Goal: Task Accomplishment & Management: Complete application form

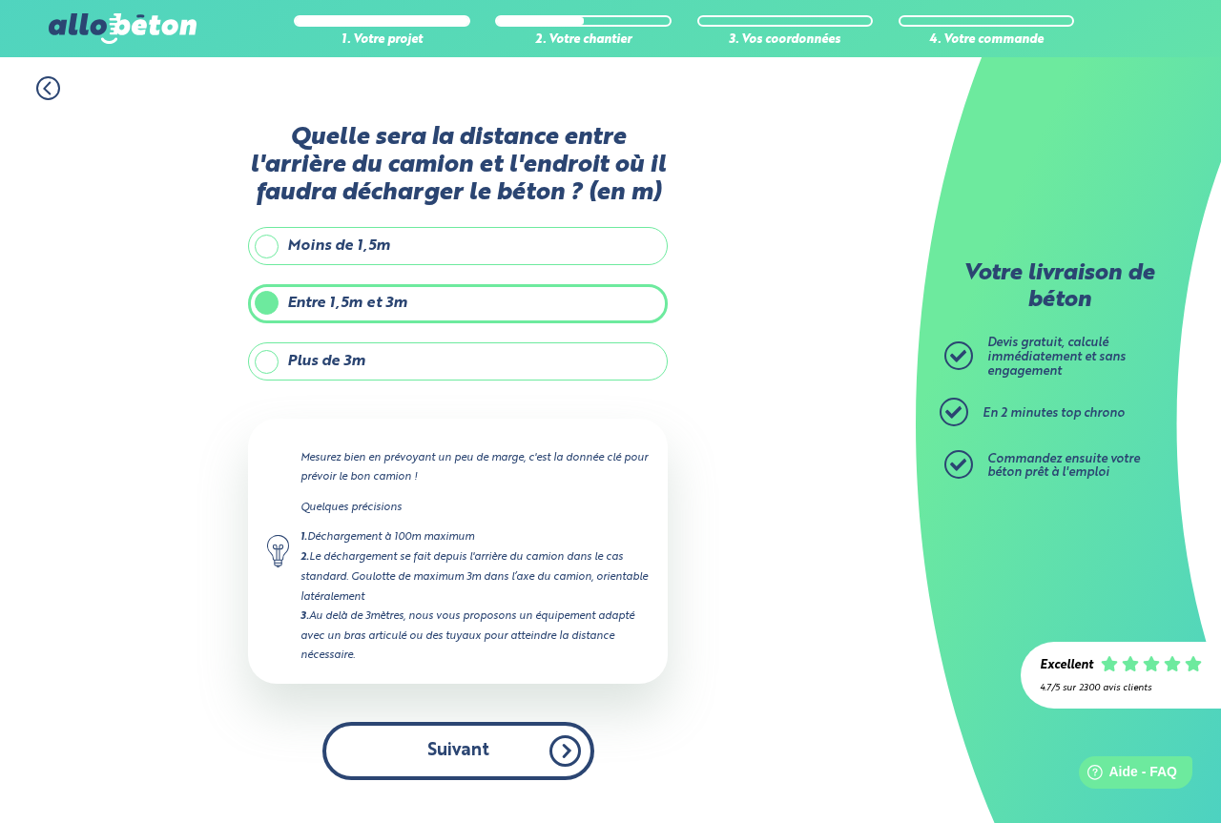
click at [561, 748] on button "Suivant" at bounding box center [458, 751] width 272 height 58
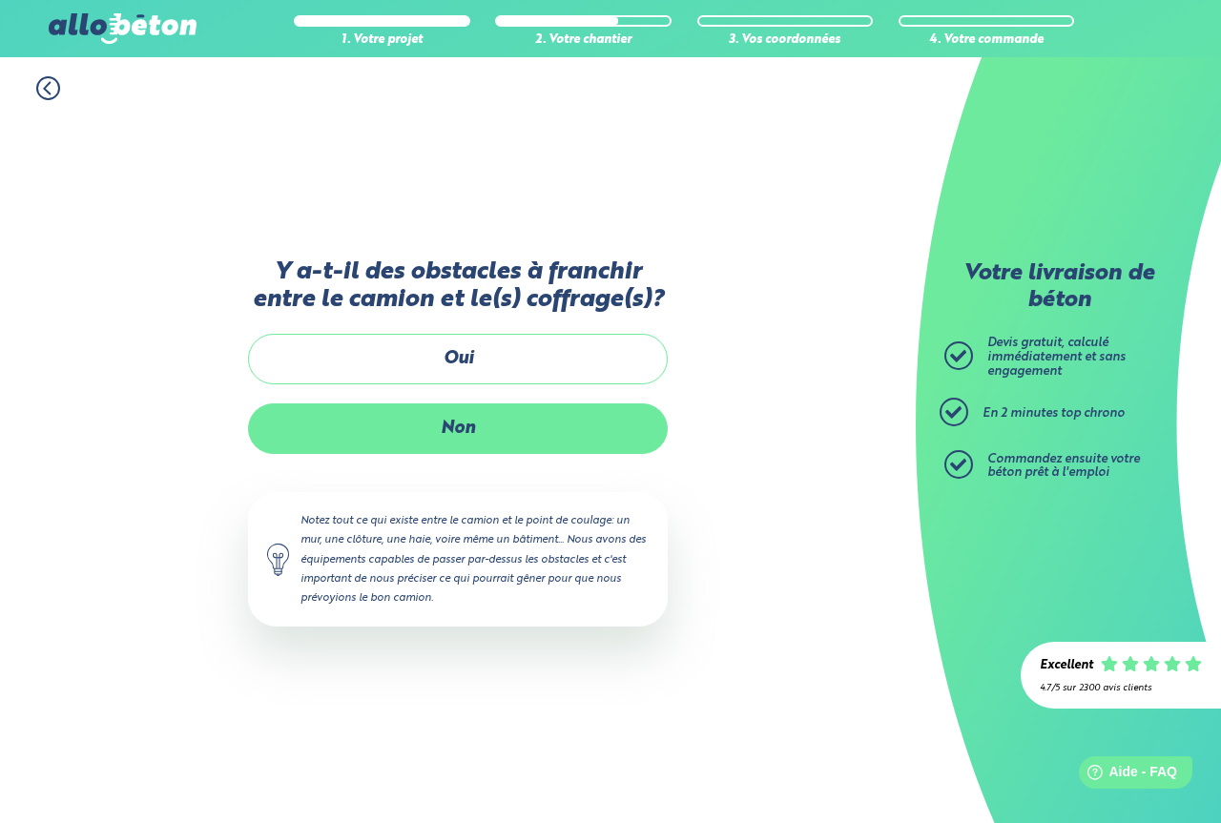
click at [501, 440] on label "Non" at bounding box center [458, 428] width 420 height 51
click at [0, 0] on input "Non" at bounding box center [0, 0] width 0 height 0
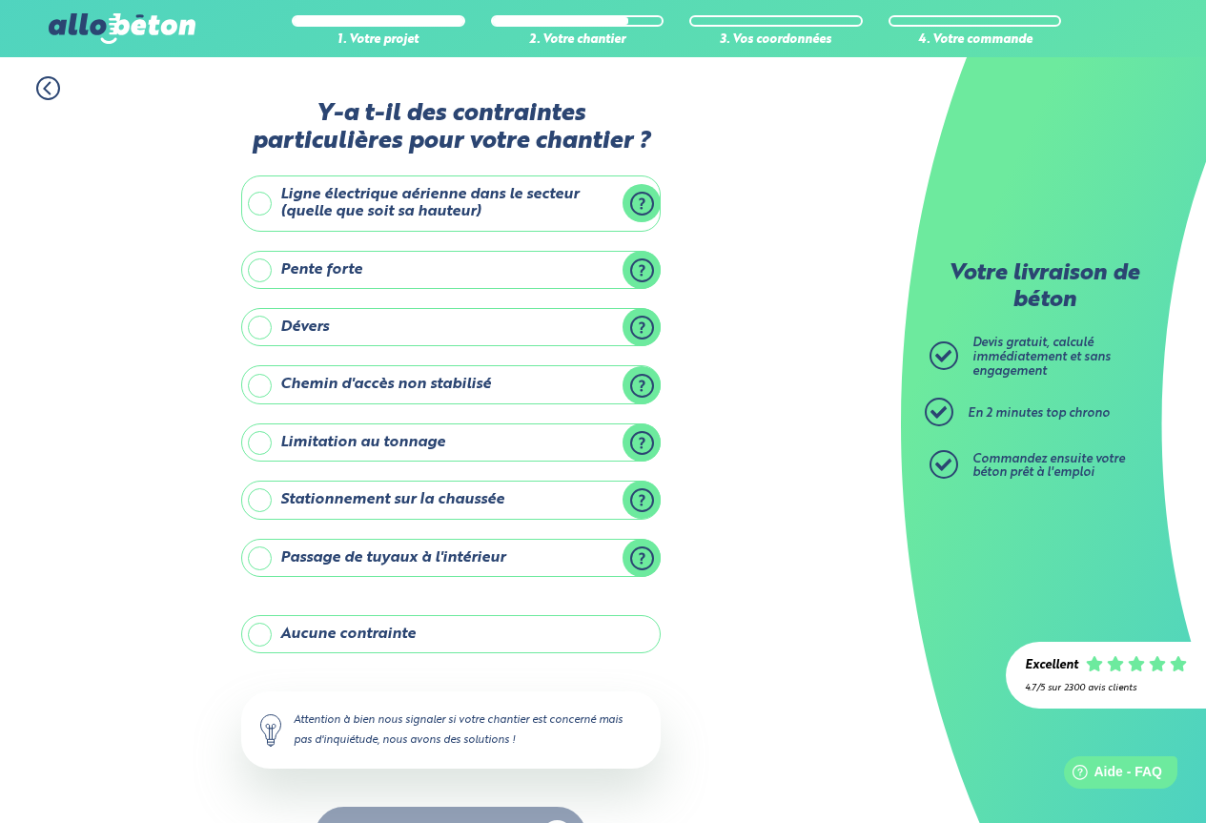
drag, startPoint x: 255, startPoint y: 632, endPoint x: 266, endPoint y: 637, distance: 12.4
click at [256, 633] on label "Aucune contrainte" at bounding box center [451, 634] width 420 height 38
click at [0, 0] on input "Aucune contrainte" at bounding box center [0, 0] width 0 height 0
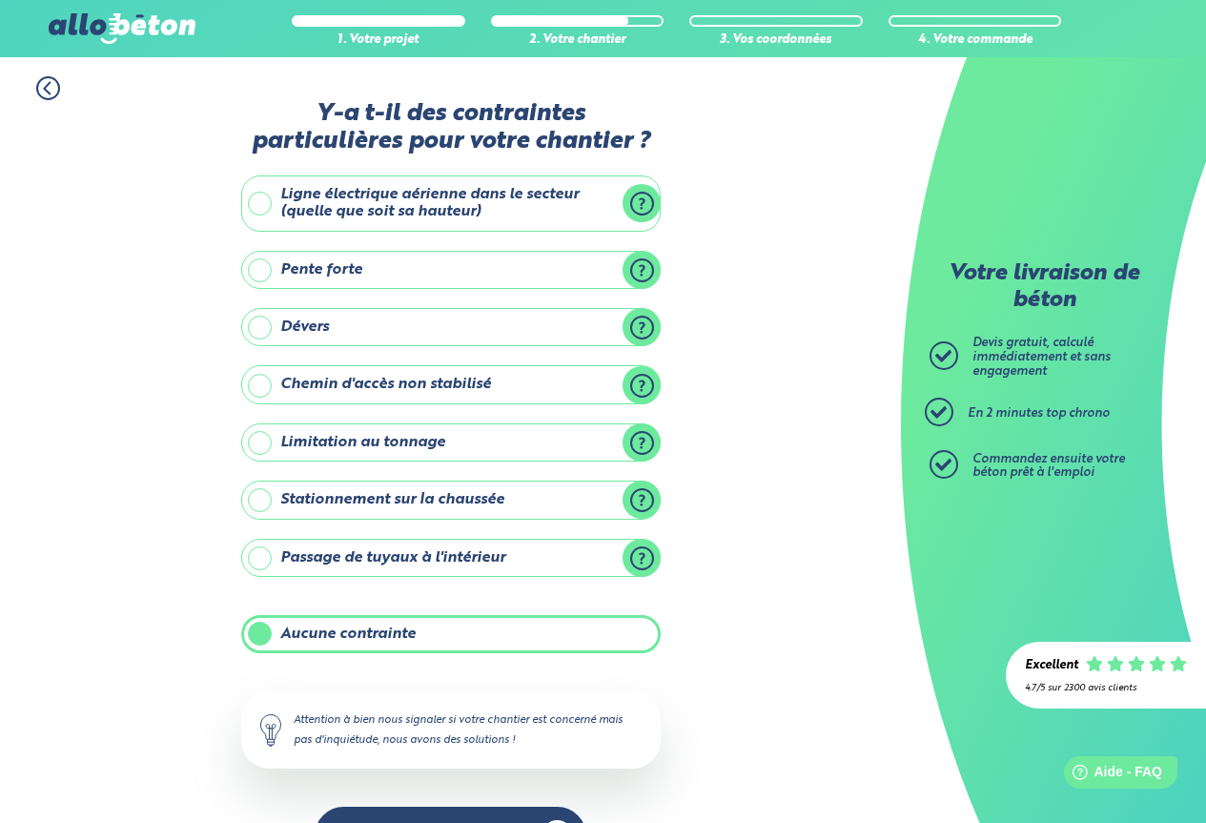
scroll to position [61, 0]
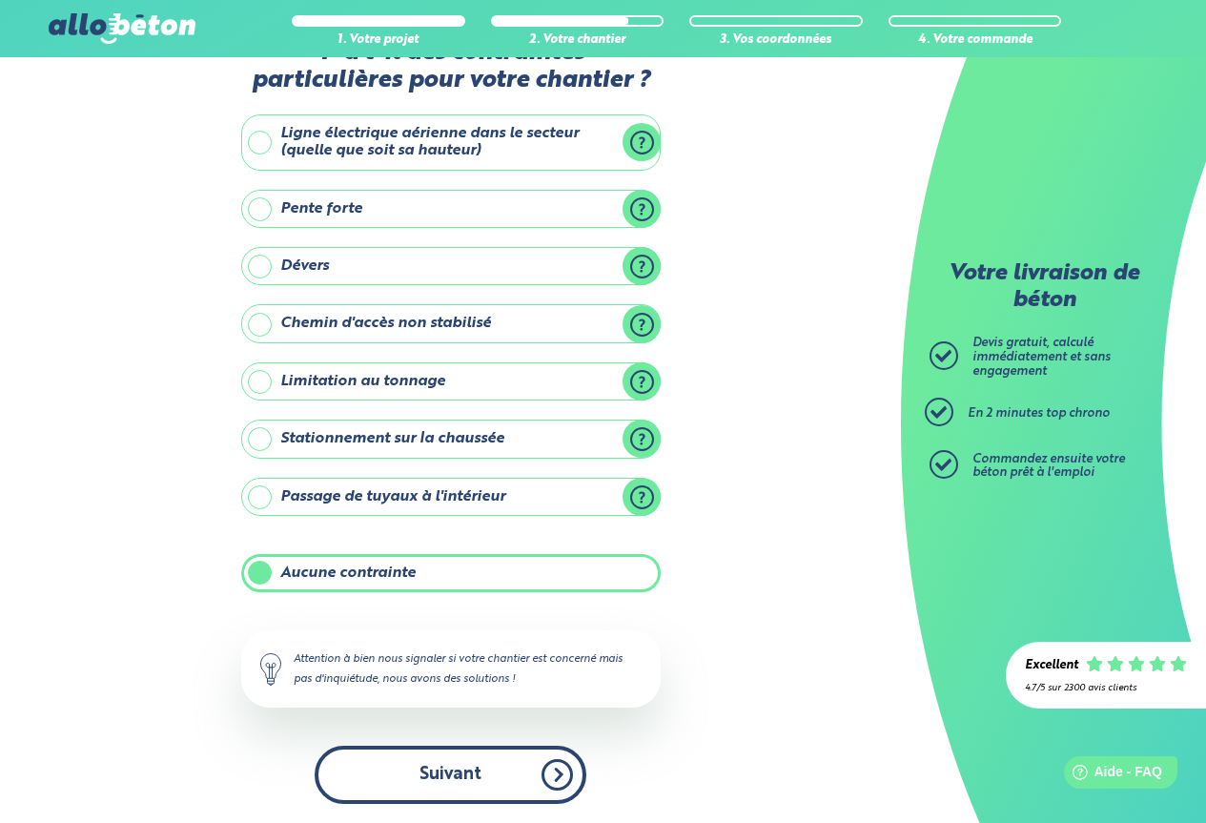
click at [420, 776] on button "Suivant" at bounding box center [451, 775] width 272 height 58
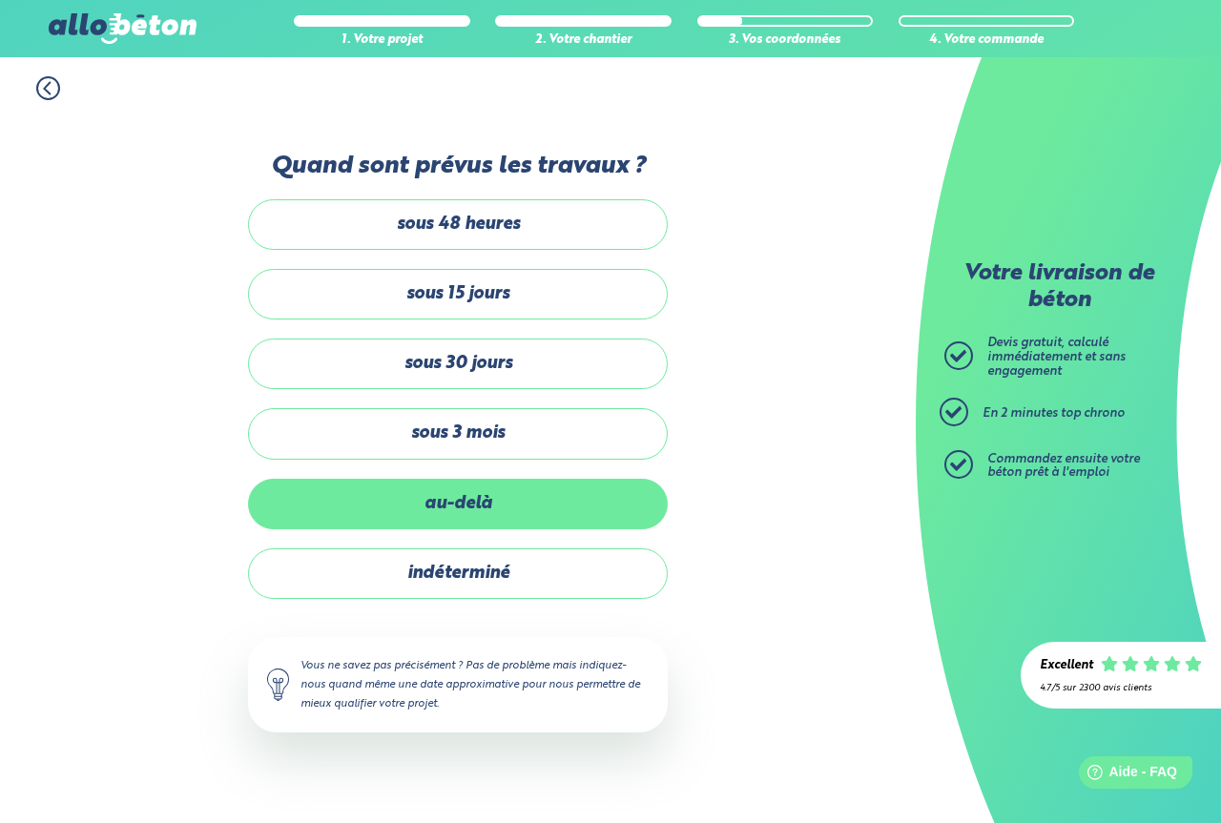
click at [459, 505] on label "au-delà" at bounding box center [458, 504] width 420 height 51
click at [0, 0] on input "au-delà" at bounding box center [0, 0] width 0 height 0
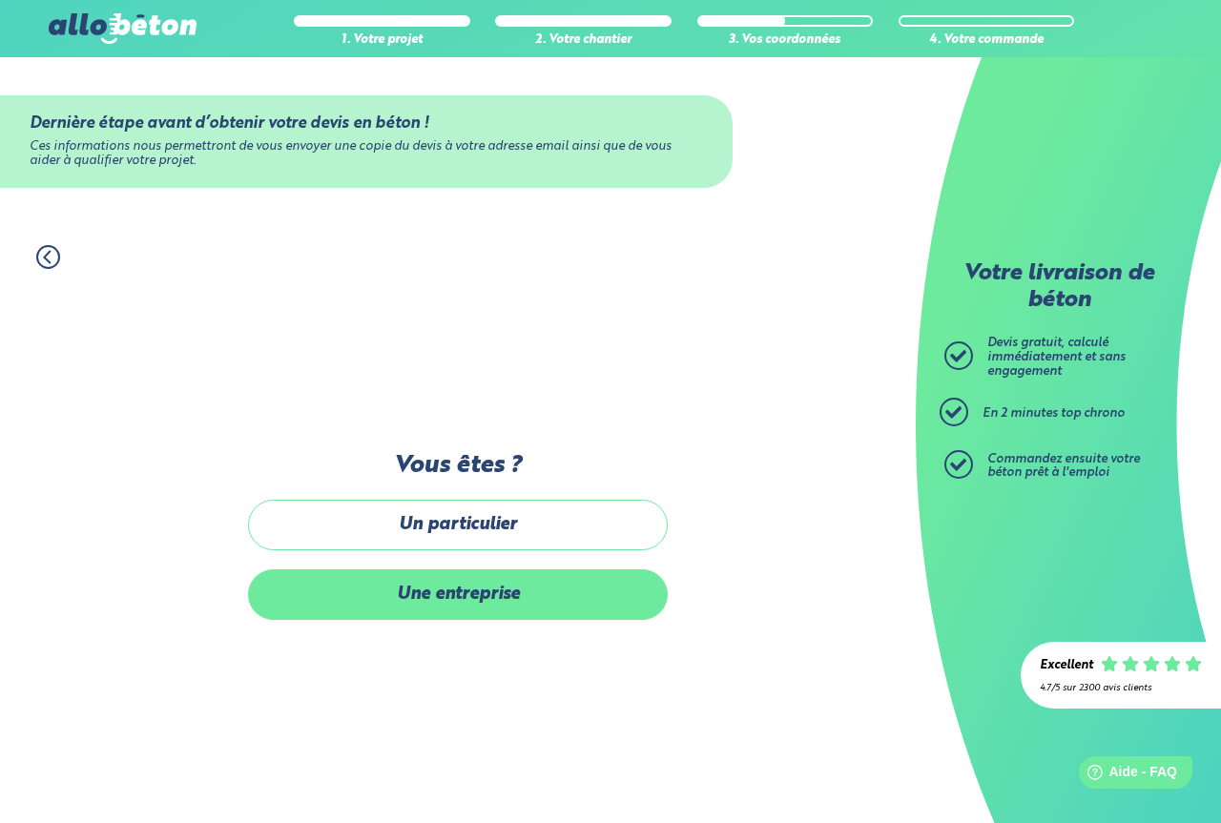
click at [464, 599] on label "Une entreprise" at bounding box center [458, 594] width 420 height 51
click at [427, 593] on label "Une entreprise" at bounding box center [458, 594] width 420 height 51
click at [0, 0] on input "Une entreprise" at bounding box center [0, 0] width 0 height 0
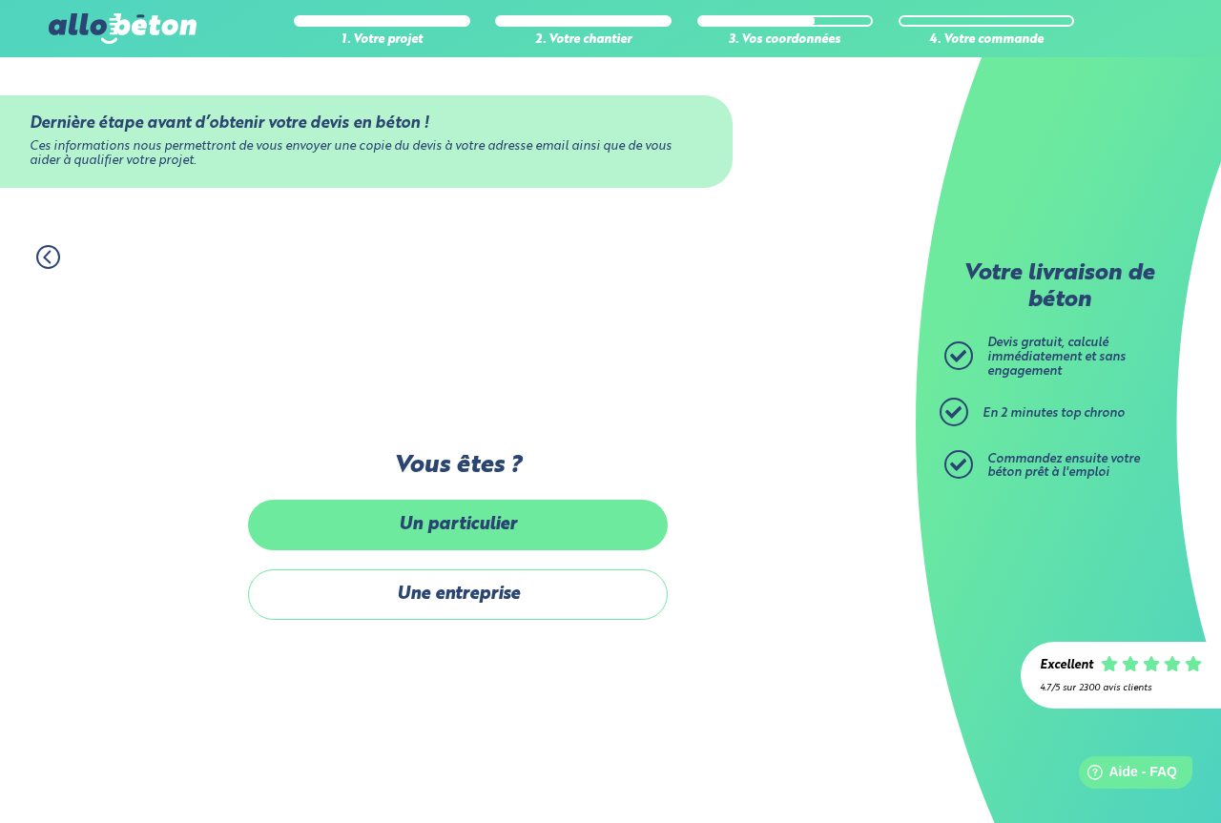
click at [457, 527] on label "Un particulier" at bounding box center [458, 525] width 420 height 51
click at [0, 0] on input "Un particulier" at bounding box center [0, 0] width 0 height 0
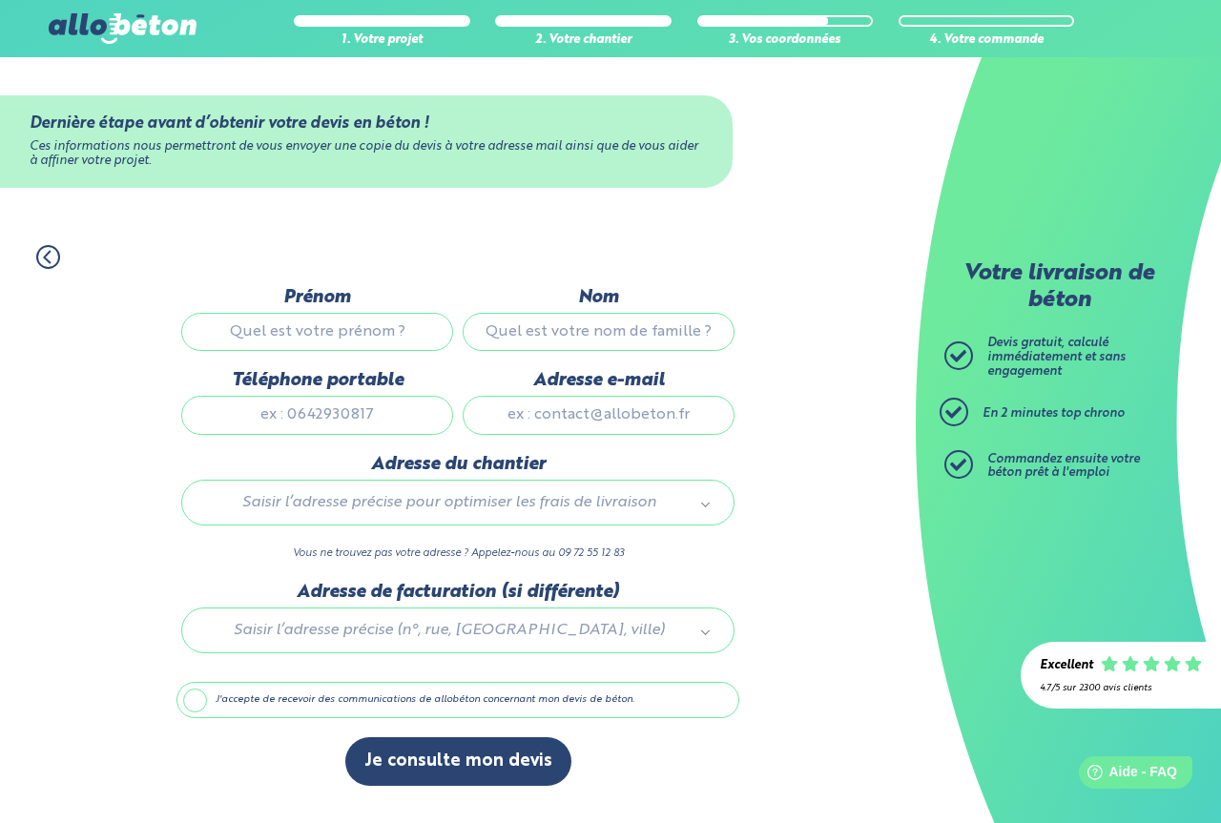
click at [324, 327] on input "Prénom" at bounding box center [317, 332] width 272 height 38
type input "oumezzaouche"
click at [526, 340] on input "Nom" at bounding box center [599, 332] width 272 height 38
paste input "oumezzaouche"
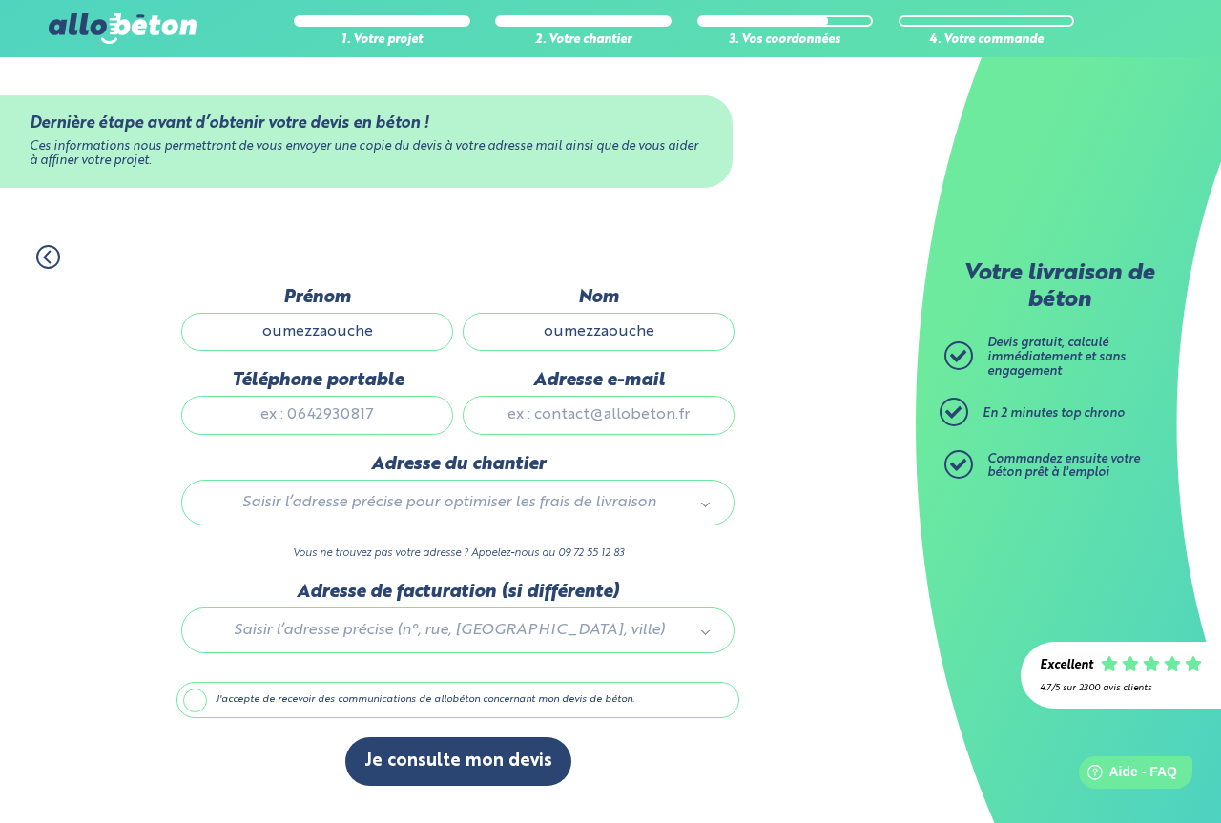
type input "oumezzaouche"
click at [402, 338] on input "oumezzaouche" at bounding box center [317, 332] width 272 height 38
type input "o"
type input "h"
type input "amar"
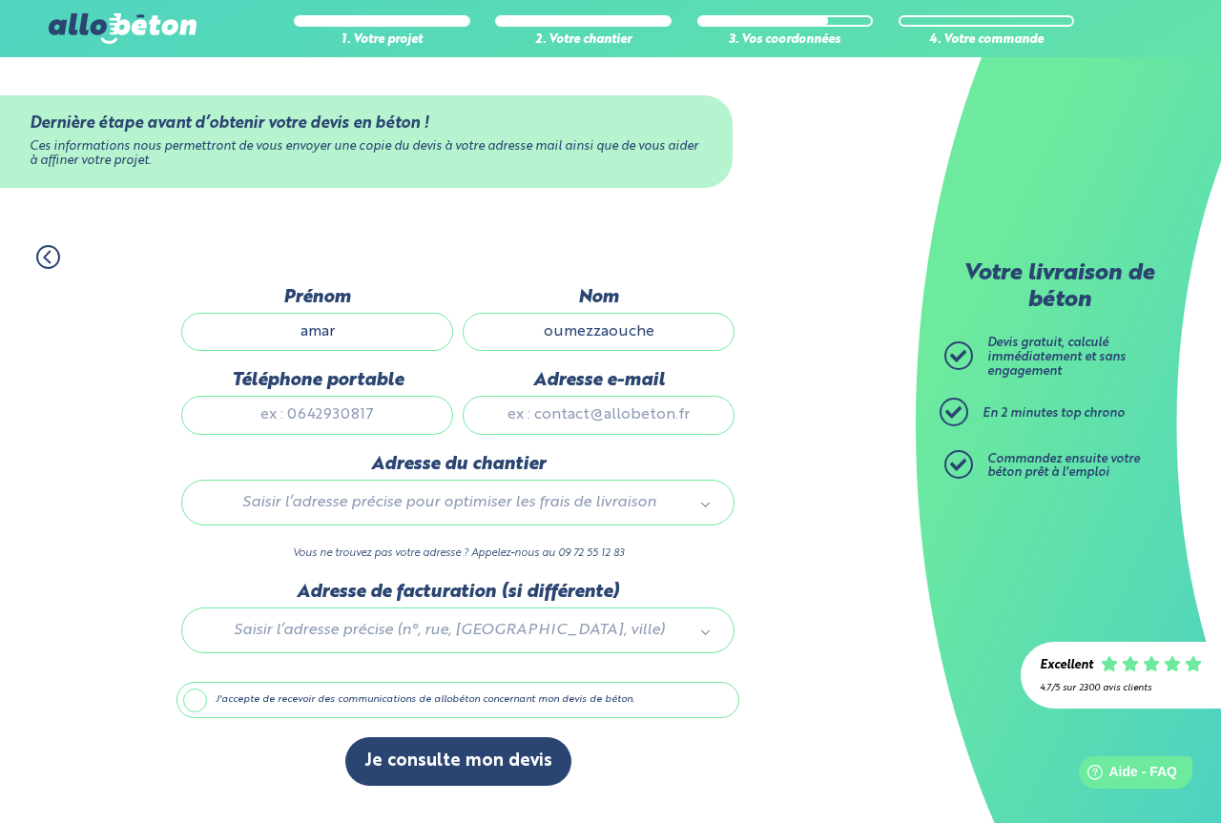
click at [350, 417] on input "Téléphone portable" at bounding box center [317, 415] width 272 height 38
type input "0"
click at [318, 416] on input "Téléphone portable" at bounding box center [317, 415] width 272 height 38
type input "0668212007"
click at [561, 413] on input "Adresse e-mail" at bounding box center [599, 415] width 272 height 38
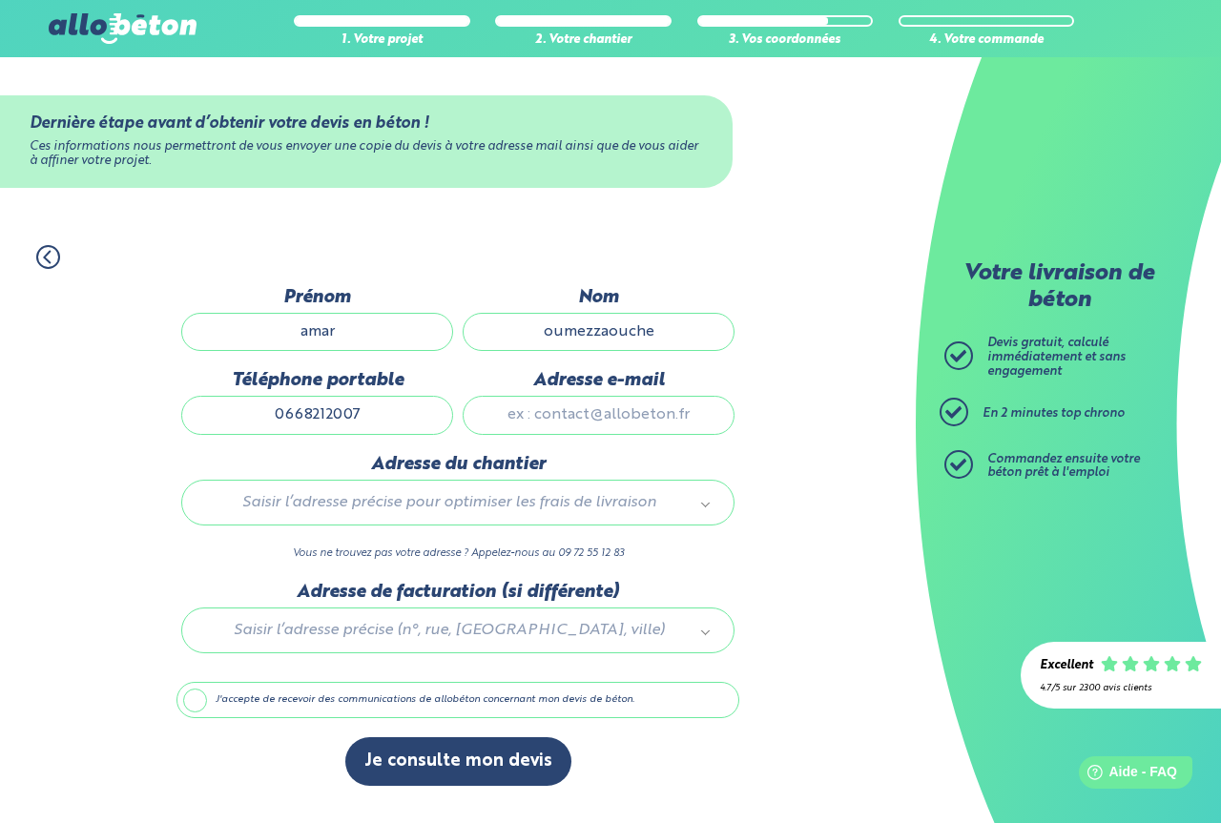
click at [570, 415] on input "Adresse e-mail" at bounding box center [599, 415] width 272 height 38
type input "e"
drag, startPoint x: 582, startPoint y: 424, endPoint x: 525, endPoint y: 421, distance: 57.4
click at [521, 407] on input "entrepriseebi" at bounding box center [599, 415] width 272 height 38
click at [659, 412] on input "entrepriseebi" at bounding box center [599, 415] width 272 height 38
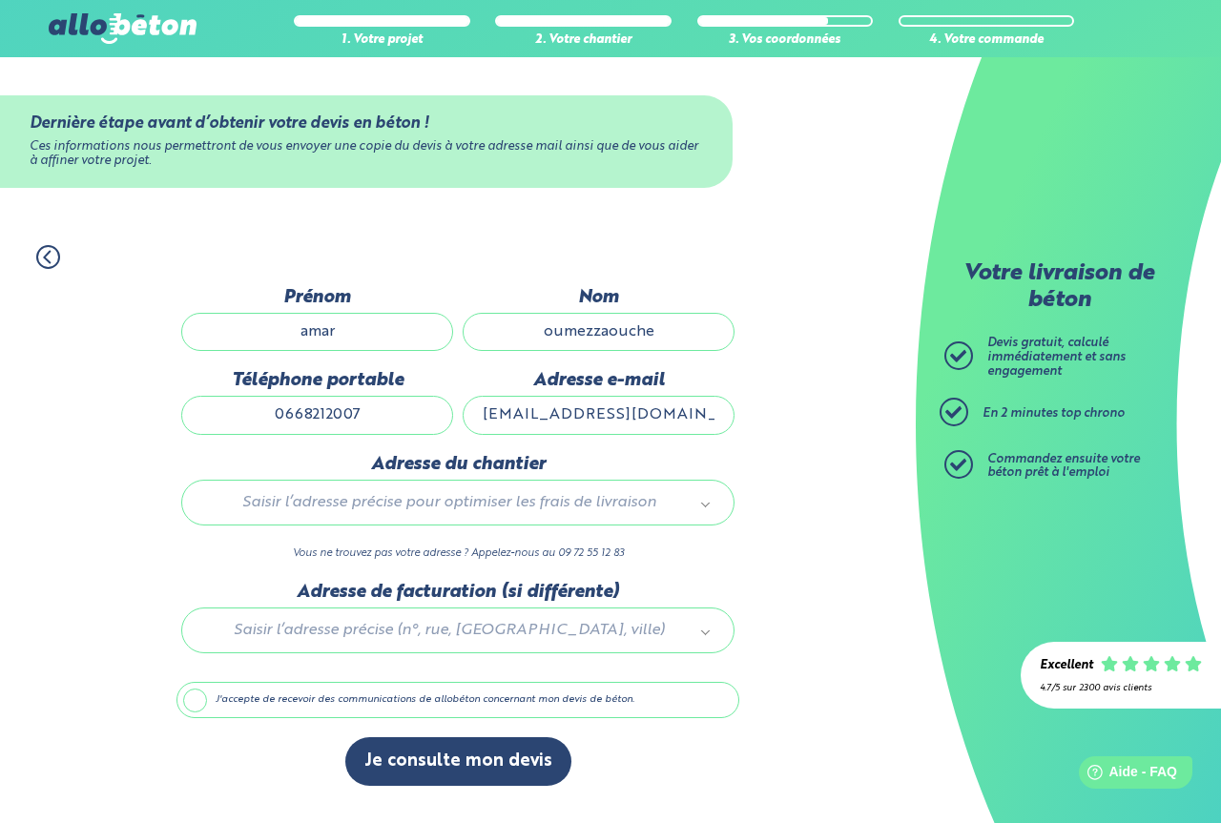
type input "[EMAIL_ADDRESS][DOMAIN_NAME]"
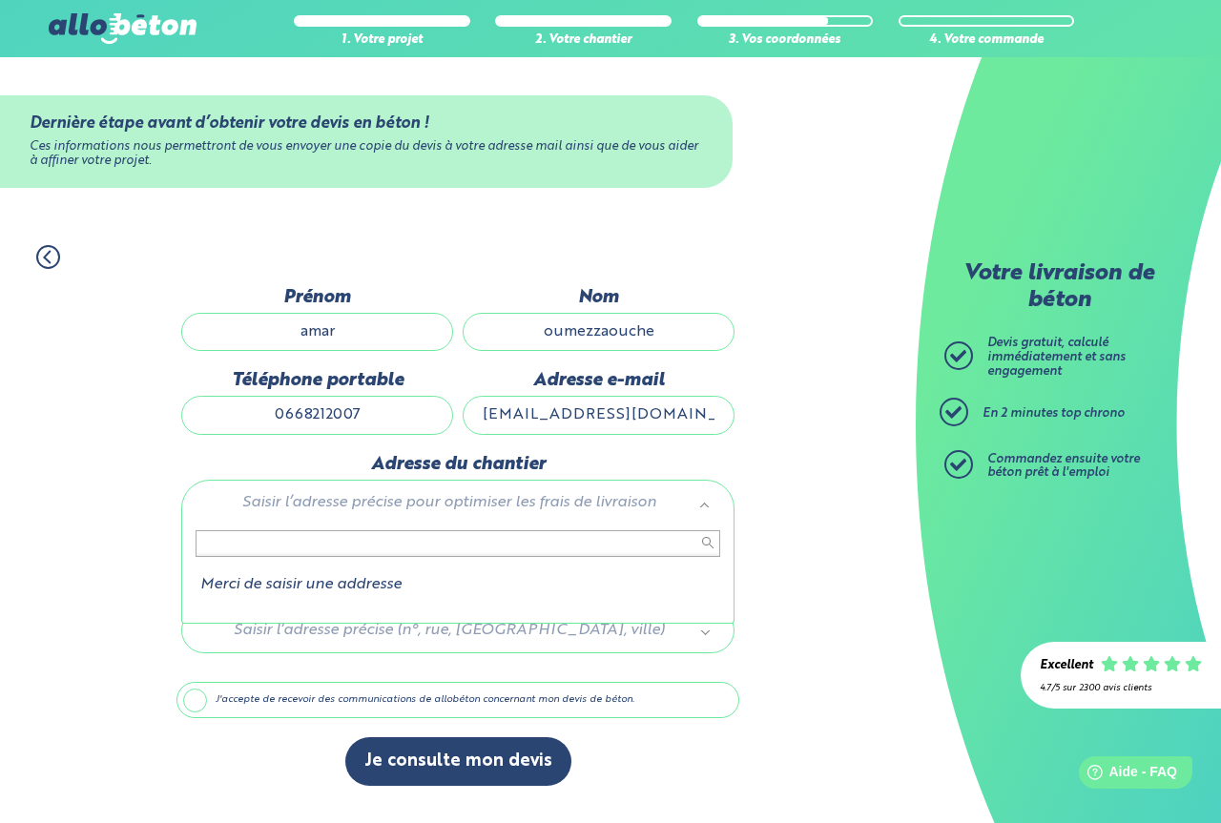
drag, startPoint x: 212, startPoint y: 550, endPoint x: 201, endPoint y: 544, distance: 12.4
click at [201, 544] on input "text" at bounding box center [458, 543] width 525 height 27
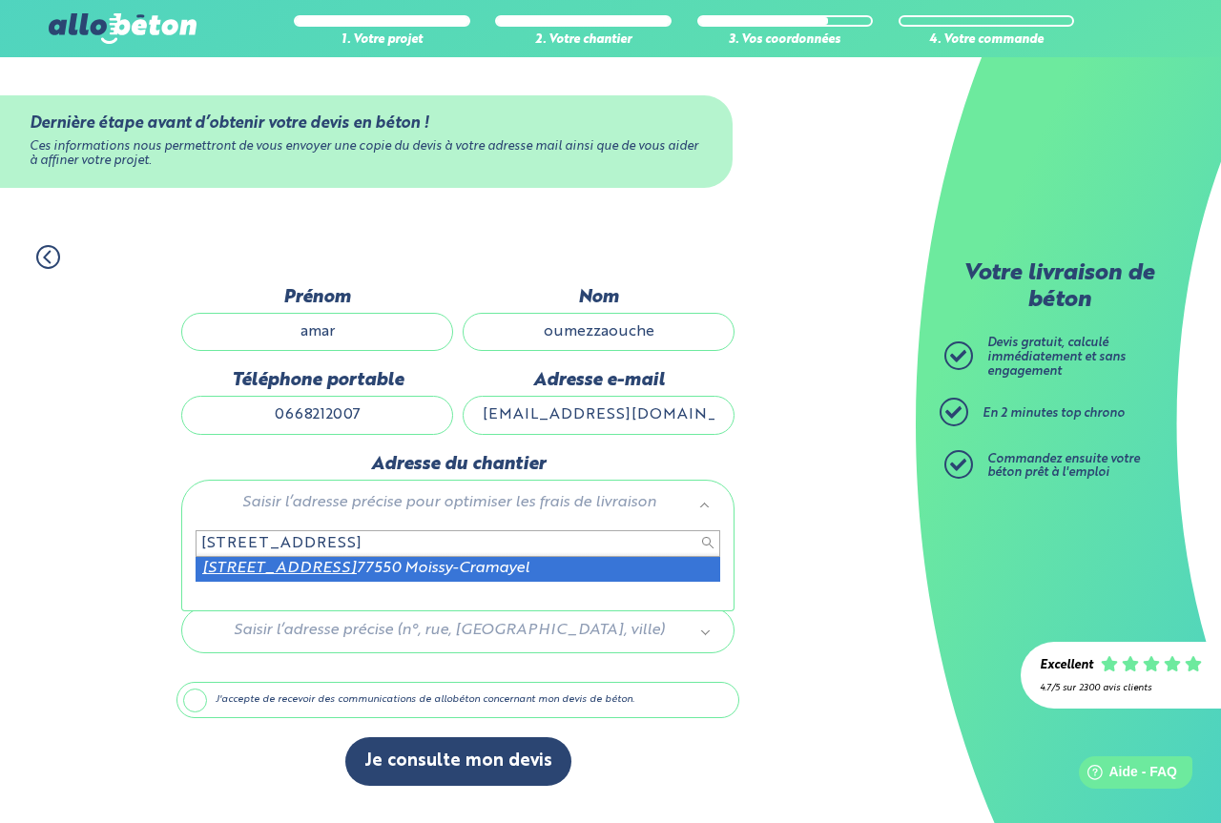
type input "[STREET_ADDRESS]"
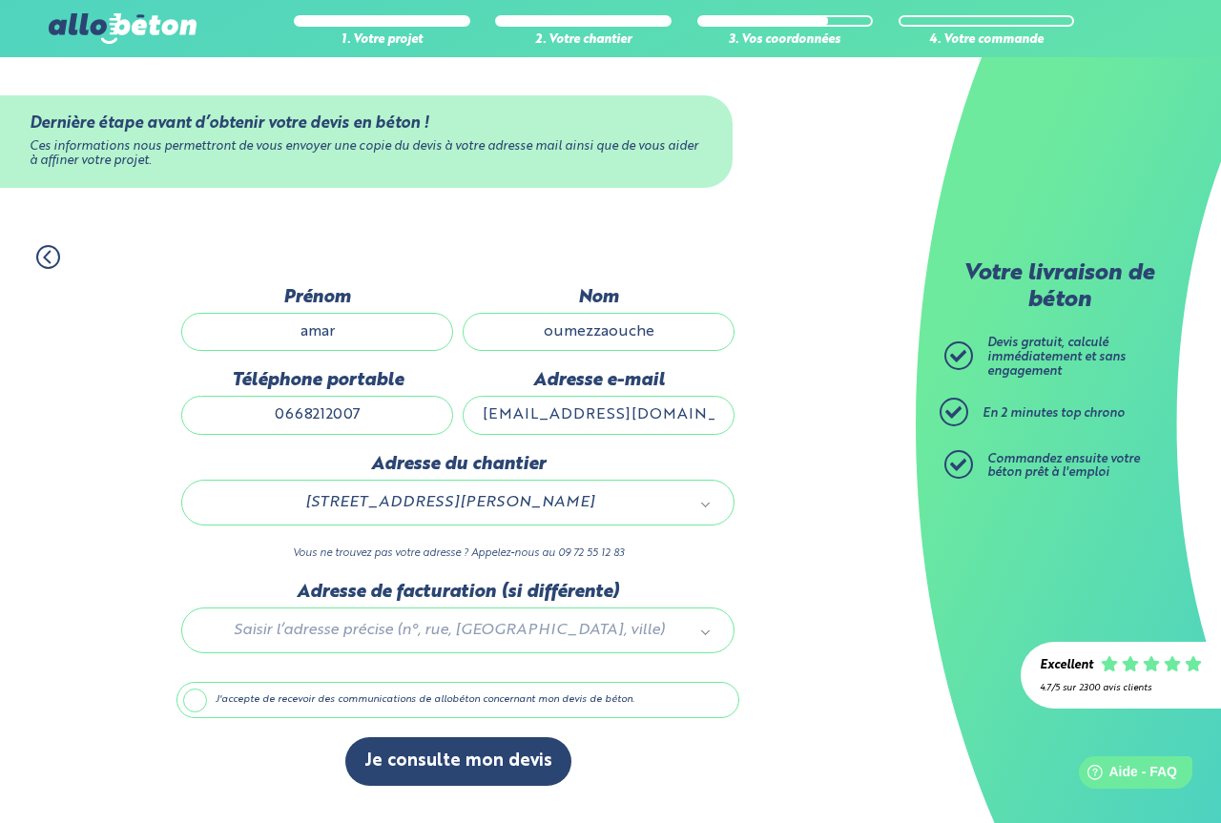
click at [335, 629] on div at bounding box center [457, 627] width 563 height 91
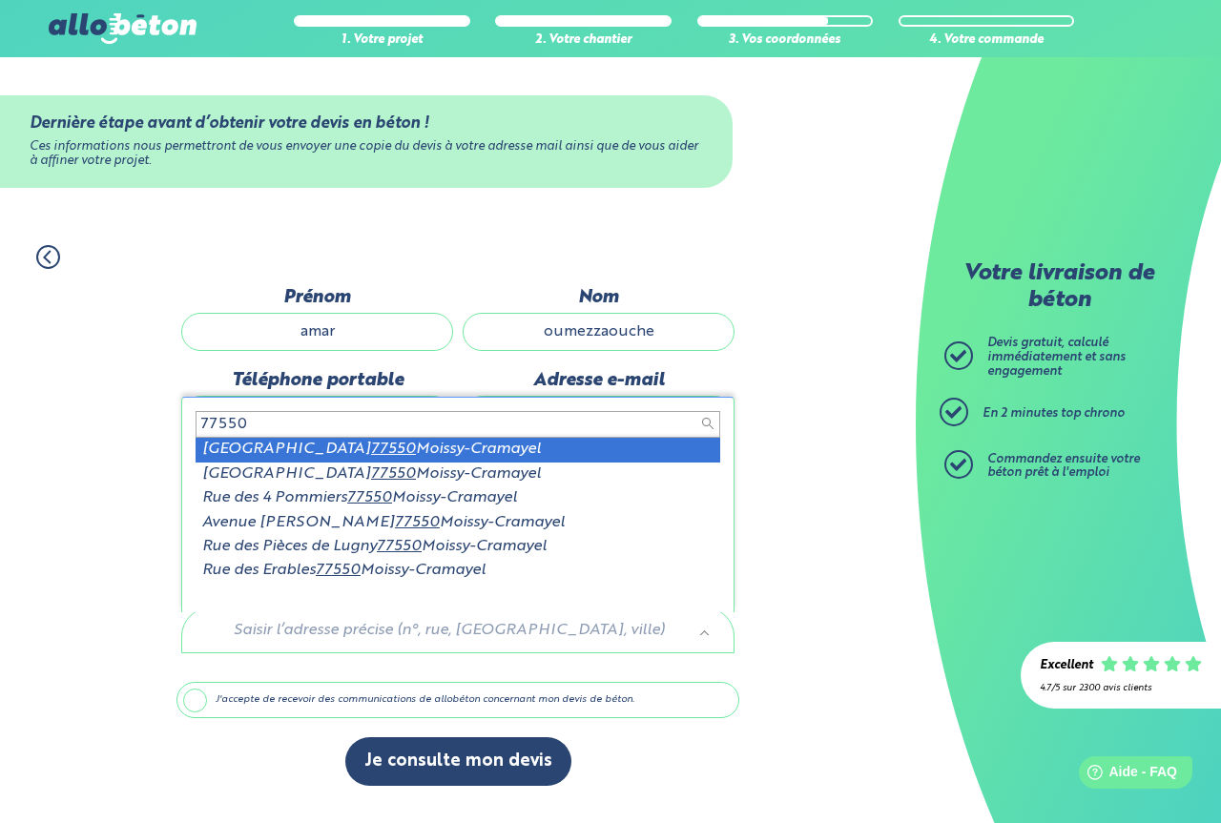
click at [256, 425] on input "77550" at bounding box center [458, 424] width 525 height 27
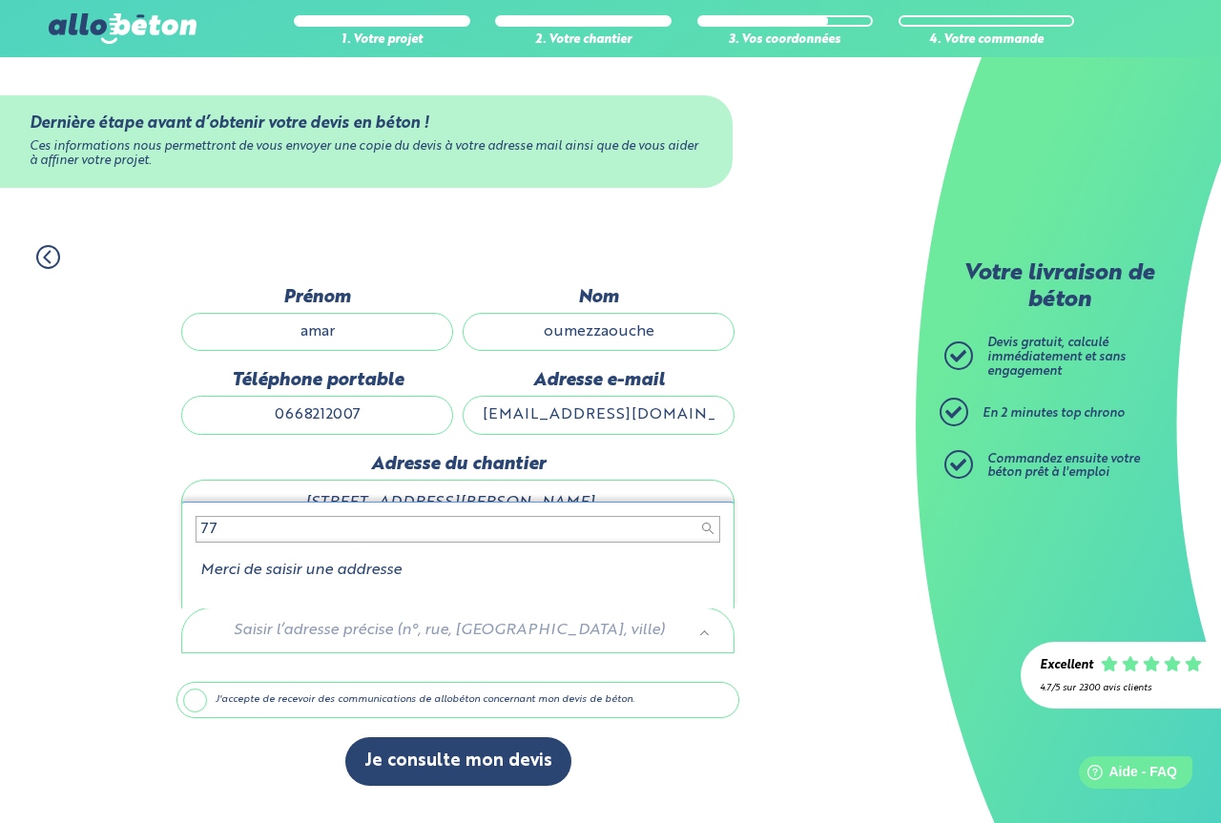
type input "7"
click at [357, 590] on div "Merci de saisir une addresse" at bounding box center [457, 555] width 553 height 107
click at [223, 526] on input "text" at bounding box center [458, 529] width 525 height 27
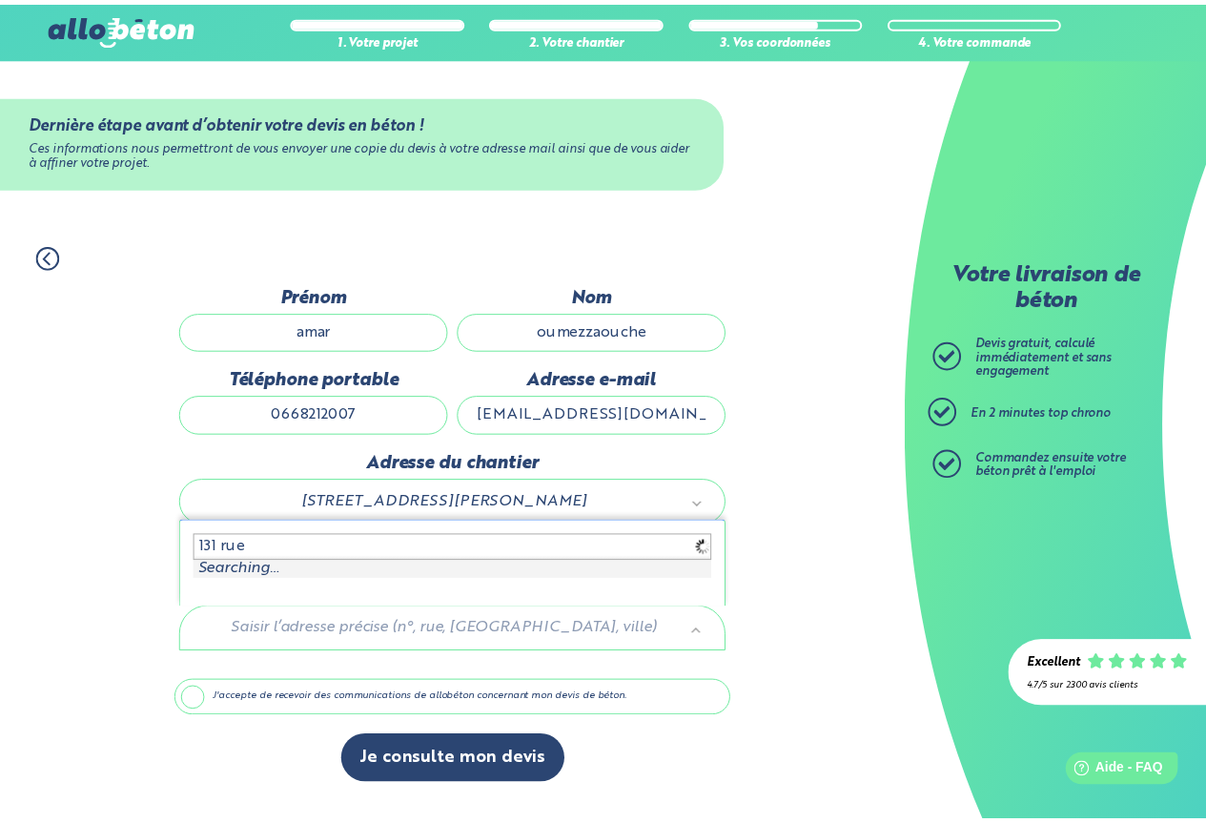
scroll to position [0, 0]
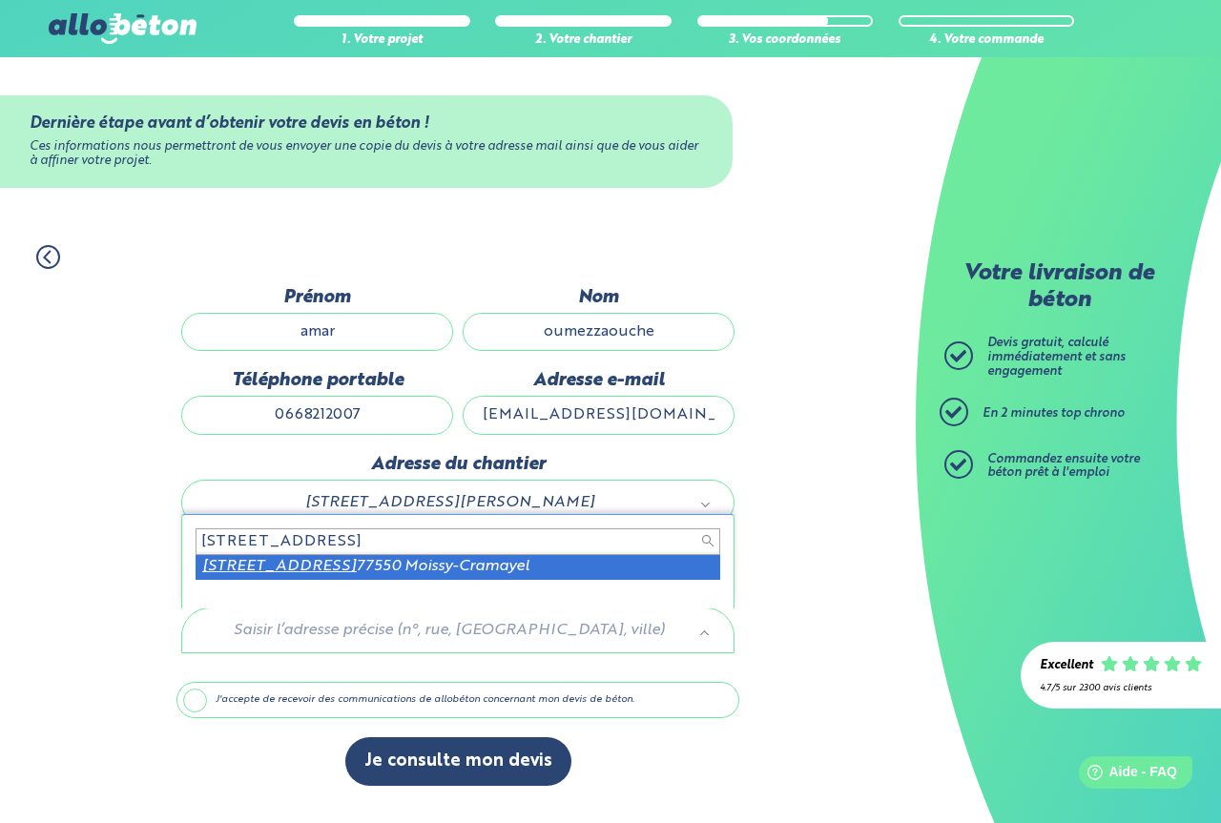
type input "[STREET_ADDRESS]"
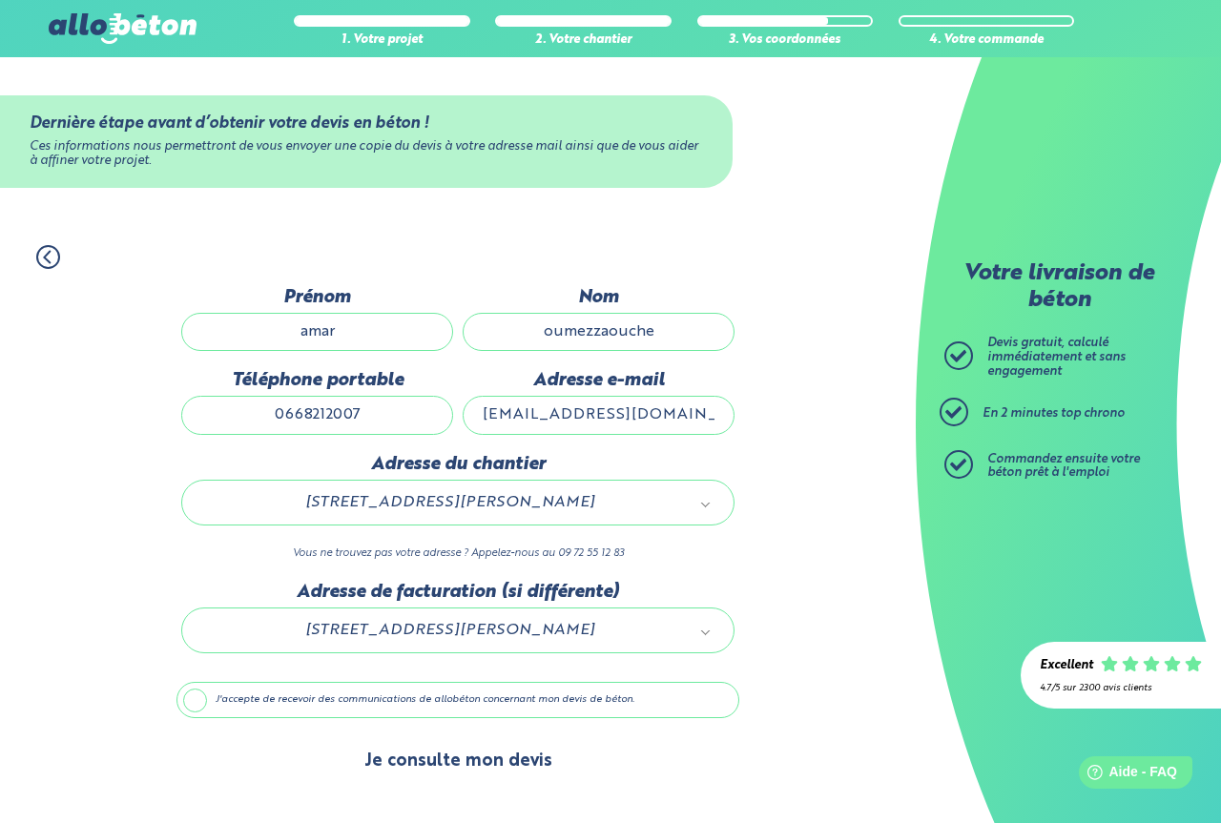
click at [485, 760] on button "Je consulte mon devis" at bounding box center [458, 761] width 226 height 49
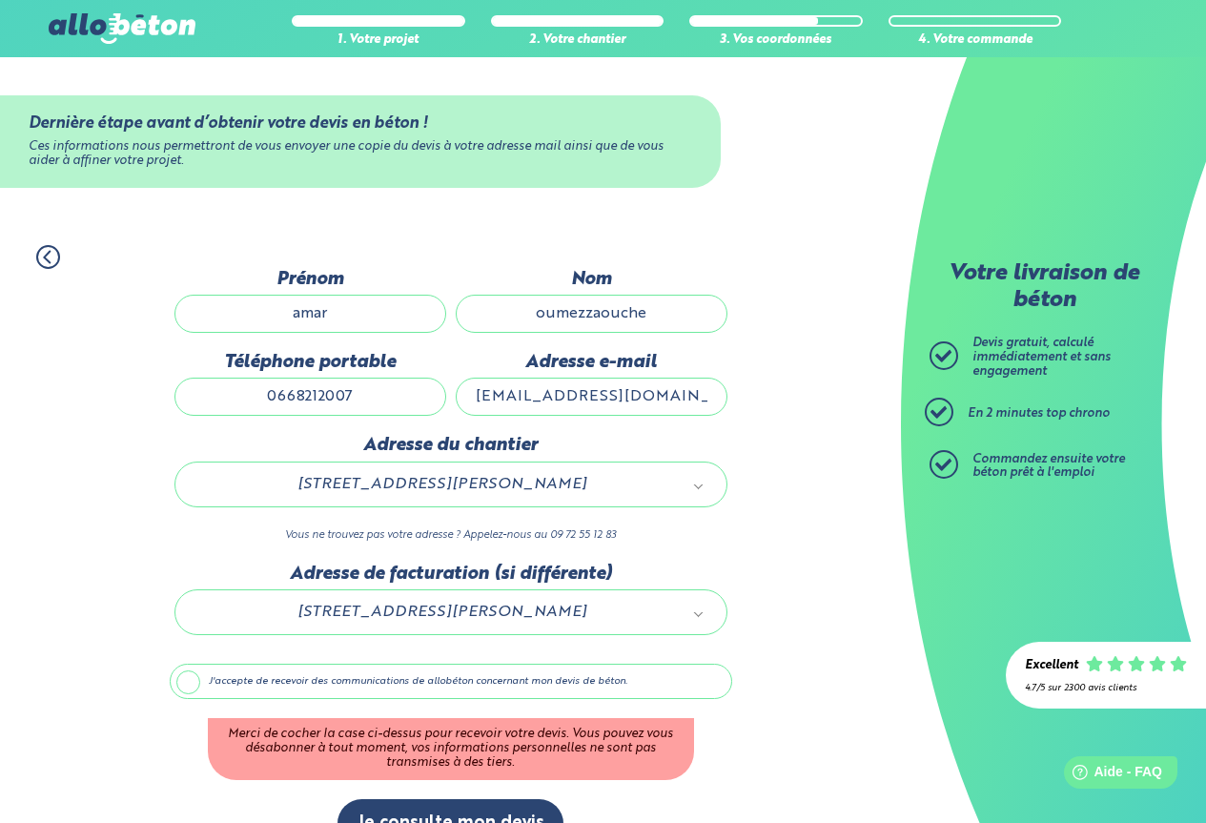
scroll to position [44, 0]
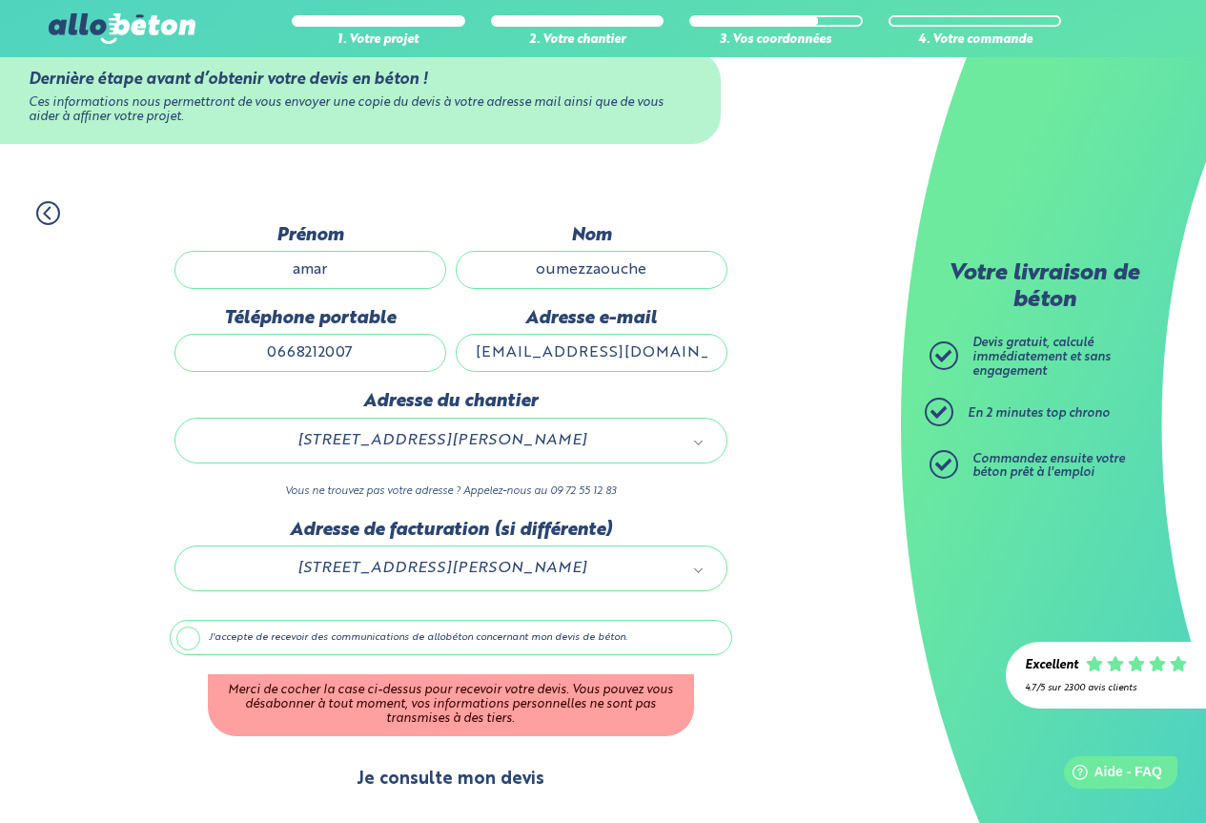
click at [465, 787] on button "Je consulte mon devis" at bounding box center [451, 779] width 226 height 49
drag, startPoint x: 454, startPoint y: 778, endPoint x: 428, endPoint y: 773, distance: 26.4
click at [445, 774] on button "Je consulte mon devis" at bounding box center [451, 779] width 226 height 49
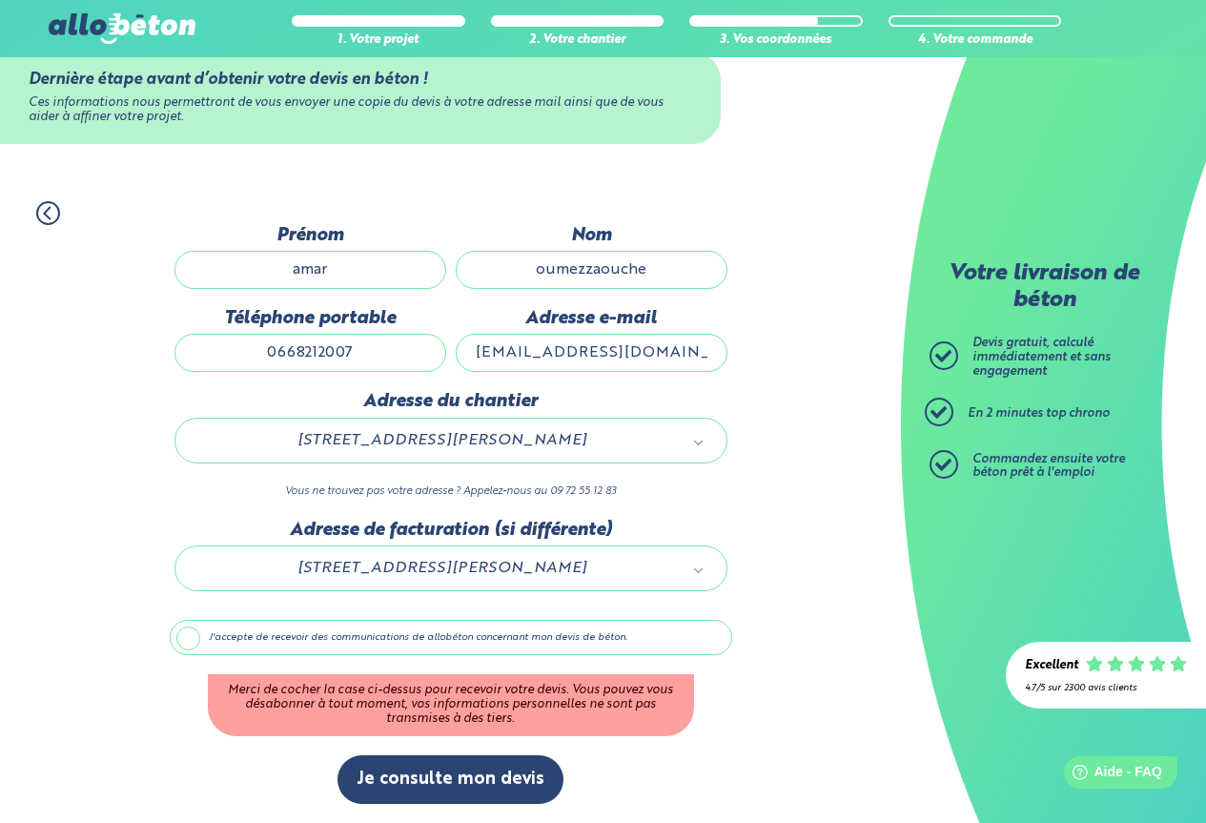
click at [195, 638] on label "J'accepte de recevoir des communications de allobéton concernant mon devis de b…" at bounding box center [451, 638] width 563 height 36
click at [0, 0] on input "J'accepte de recevoir des communications de allobéton concernant mon devis de b…" at bounding box center [0, 0] width 0 height 0
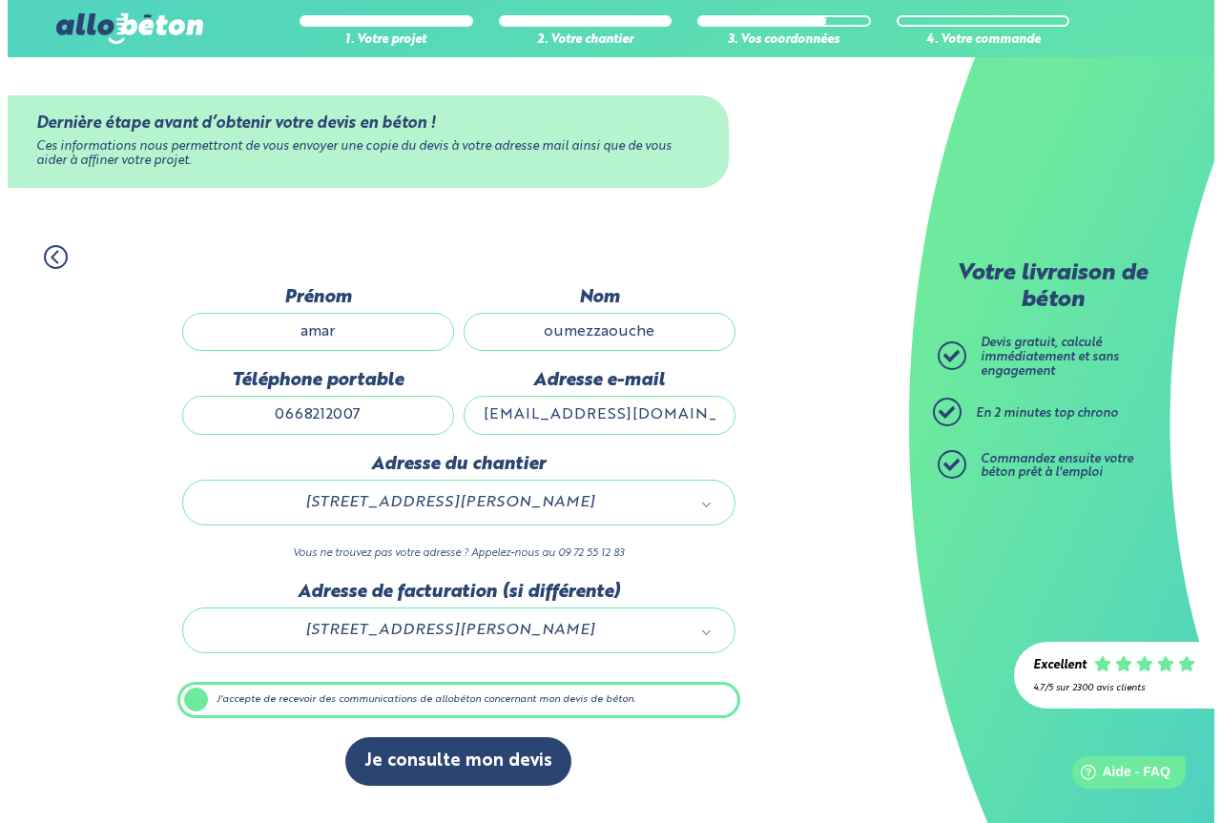
scroll to position [0, 0]
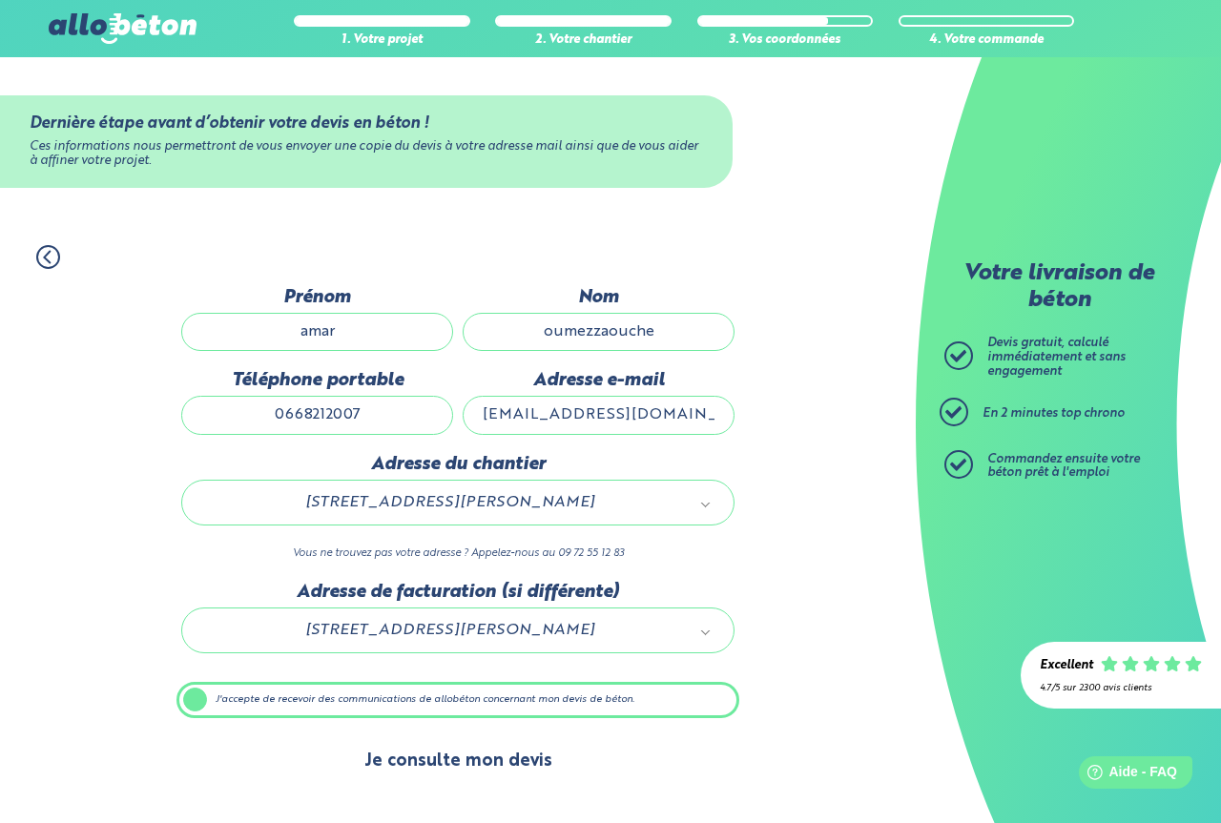
click at [465, 759] on button "Je consulte mon devis" at bounding box center [458, 761] width 226 height 49
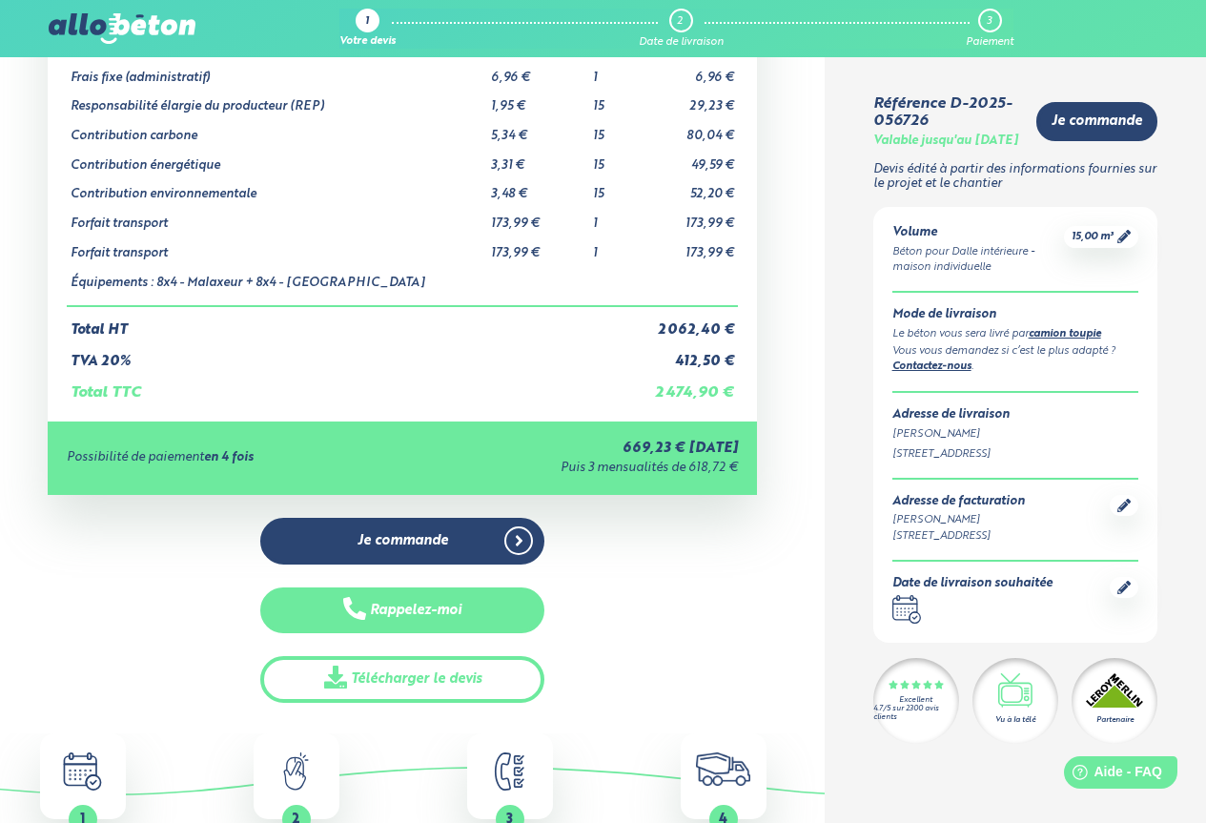
scroll to position [286, 0]
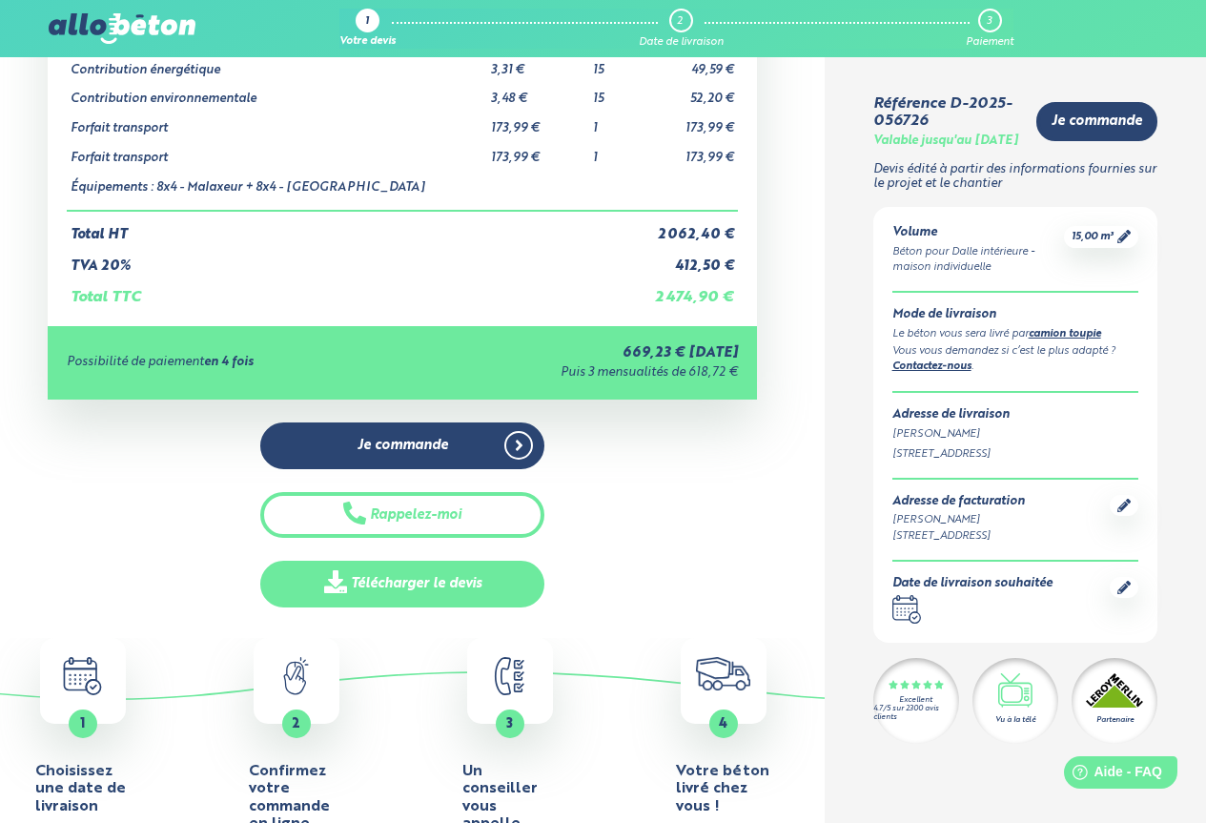
click at [401, 586] on link "Télécharger le devis" at bounding box center [402, 584] width 284 height 47
